Goal: Information Seeking & Learning: Learn about a topic

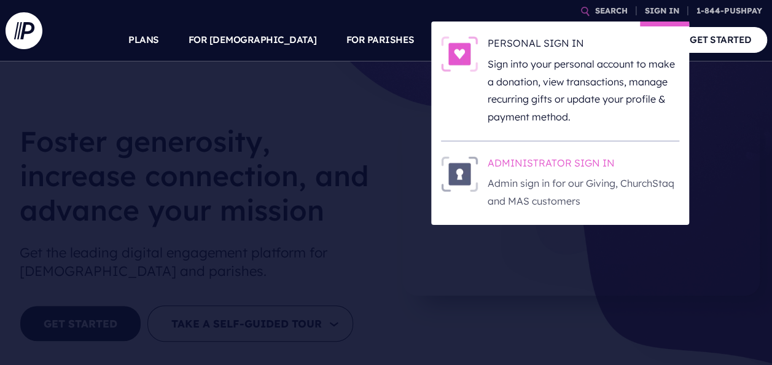
click at [456, 179] on img at bounding box center [459, 174] width 37 height 36
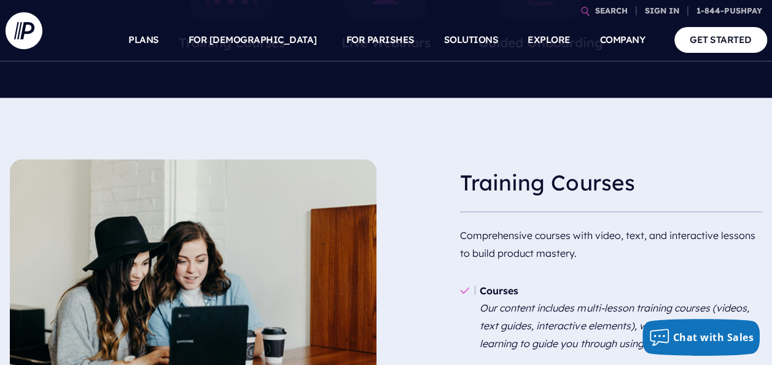
scroll to position [639, 0]
